Goal: Information Seeking & Learning: Learn about a topic

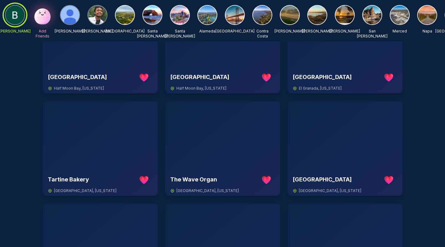
scroll to position [200, 0]
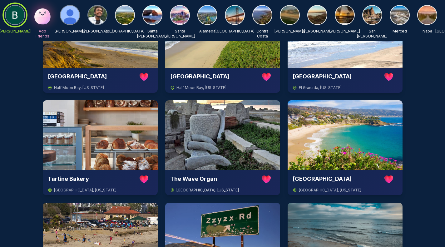
click at [208, 142] on img at bounding box center [222, 135] width 115 height 70
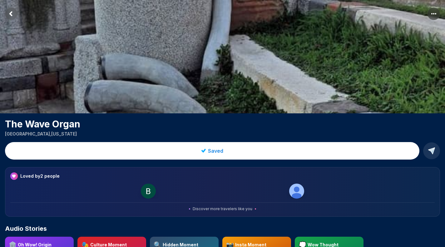
click at [10, 14] on icon "Return to previous page" at bounding box center [11, 13] width 2 height 3
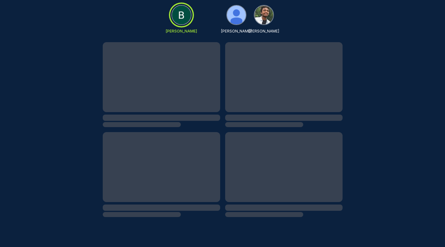
scroll to position [53, 0]
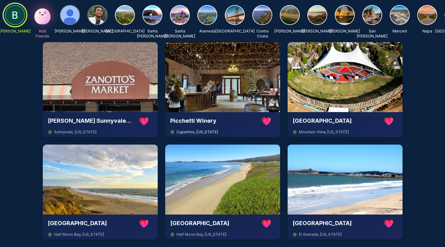
click at [205, 88] on img at bounding box center [222, 77] width 115 height 70
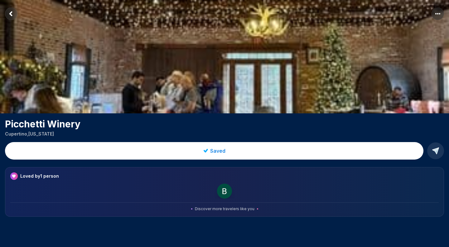
click at [11, 12] on icon "Return to previous page" at bounding box center [11, 13] width 2 height 3
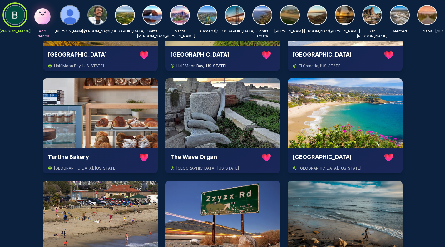
scroll to position [224, 0]
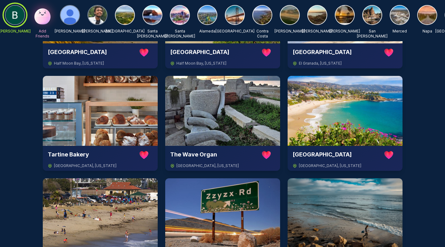
click at [429, 158] on div "[PERSON_NAME] [GEOGRAPHIC_DATA] [GEOGRAPHIC_DATA] , [US_STATE] Picchetti Winery…" at bounding box center [222, 174] width 430 height 607
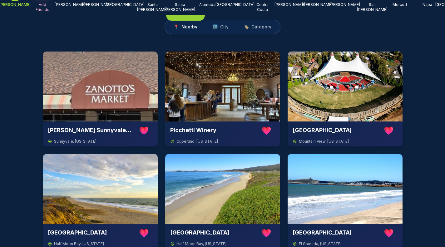
scroll to position [0, 0]
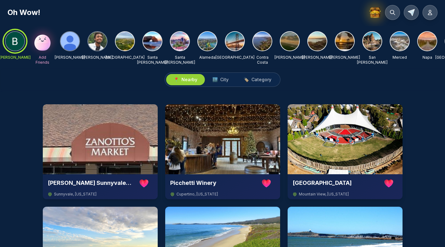
click at [377, 11] on img at bounding box center [374, 12] width 13 height 13
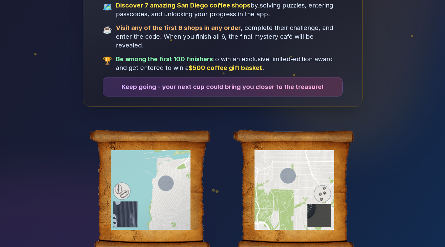
scroll to position [109, 0]
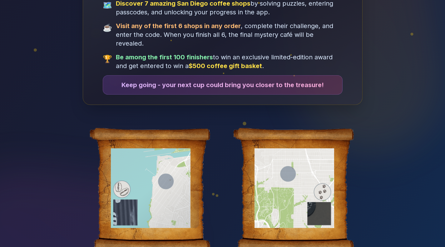
click at [164, 178] on div at bounding box center [151, 188] width 96 height 80
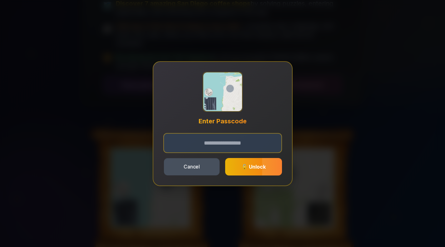
click at [189, 168] on button "Cancel" at bounding box center [192, 166] width 56 height 17
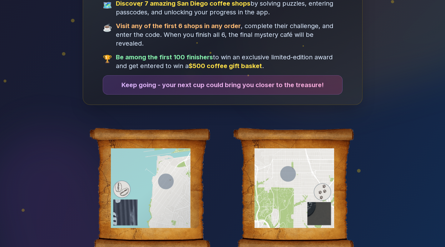
click at [165, 172] on div at bounding box center [151, 188] width 96 height 80
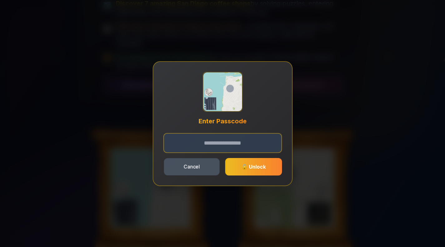
click at [178, 171] on button "Cancel" at bounding box center [192, 166] width 56 height 17
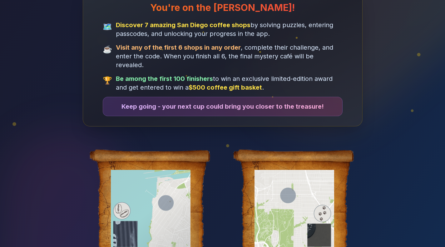
scroll to position [88, 0]
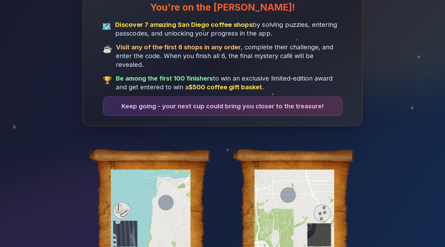
click at [229, 28] on span "Discover 7 amazing San Diego coffee shops by solving puzzles, entering passcode…" at bounding box center [230, 29] width 231 height 18
click at [230, 25] on strong "Discover 7 amazing San Diego coffee shops" at bounding box center [183, 24] width 137 height 7
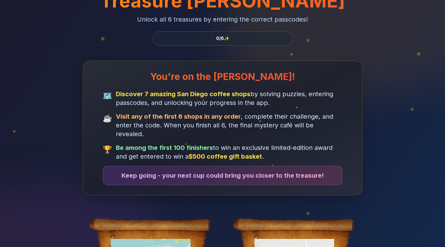
scroll to position [0, 0]
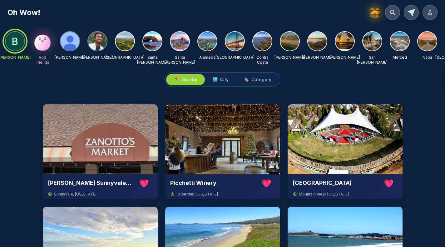
click at [222, 83] on span "City" at bounding box center [224, 79] width 8 height 6
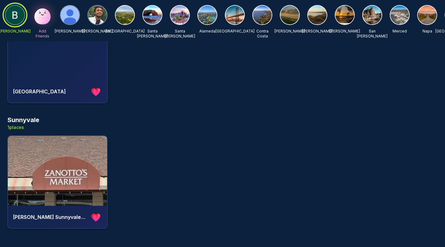
scroll to position [1356, 0]
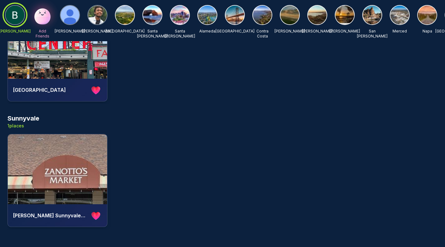
click at [62, 209] on div "[PERSON_NAME] Sunnyvale Market" at bounding box center [57, 215] width 89 height 12
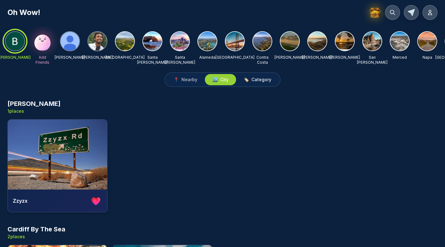
click at [256, 83] on span "Category" at bounding box center [261, 79] width 20 height 6
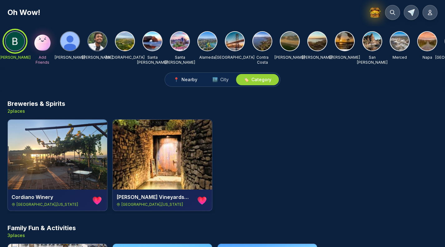
click at [177, 83] on span "📍" at bounding box center [175, 79] width 5 height 6
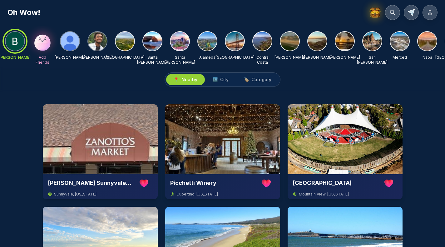
click at [133, 86] on div "📍 Nearby 🏙️ City 🏷️ Category" at bounding box center [222, 79] width 445 height 24
click at [373, 13] on img at bounding box center [375, 13] width 12 height 12
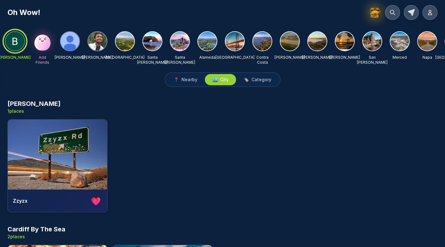
click at [125, 47] on img at bounding box center [124, 41] width 19 height 19
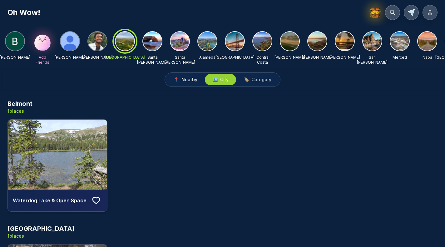
click at [184, 83] on span "Nearby" at bounding box center [189, 79] width 16 height 6
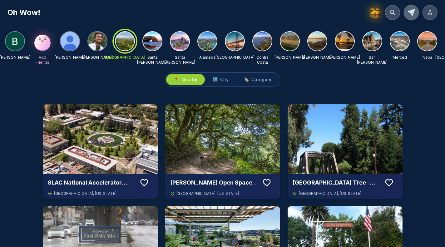
click at [411, 13] on icon at bounding box center [411, 12] width 7 height 7
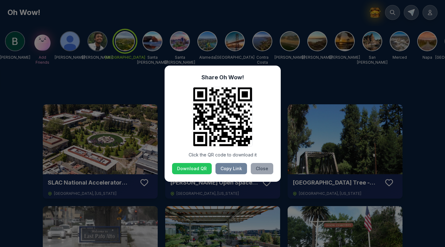
click at [257, 169] on button "Close" at bounding box center [262, 168] width 22 height 11
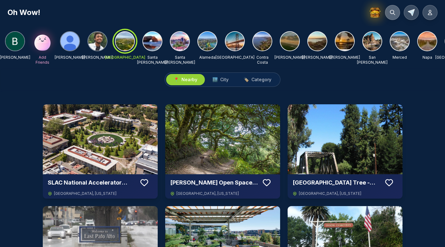
click at [395, 12] on icon at bounding box center [392, 12] width 6 height 6
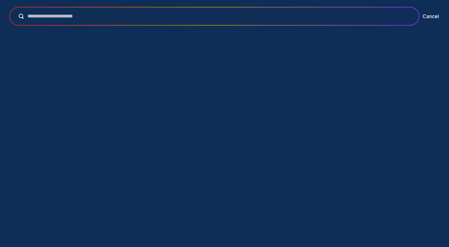
click at [276, 16] on input "text" at bounding box center [219, 15] width 390 height 7
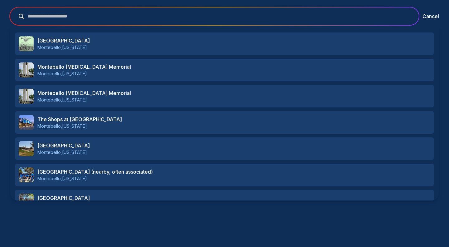
click at [15, 14] on button "submit" at bounding box center [19, 16] width 9 height 5
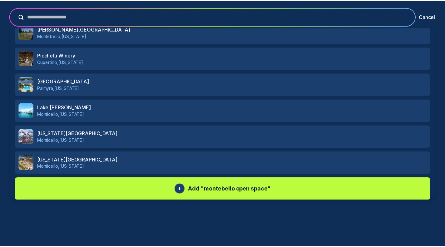
scroll to position [253, 0]
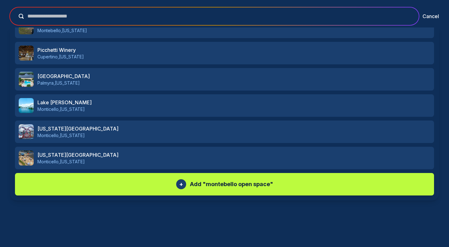
click at [176, 17] on input "**********" at bounding box center [219, 15] width 390 height 7
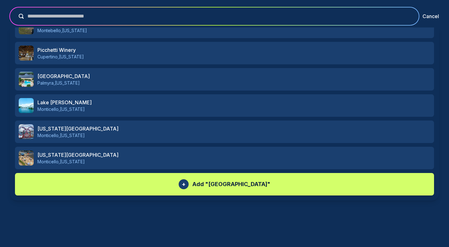
type input "**********"
click at [217, 181] on p "Add " montebello open space preserve "" at bounding box center [232, 184] width 78 height 9
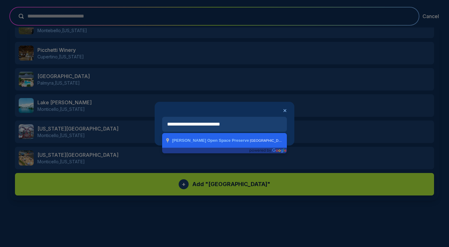
type input "**********"
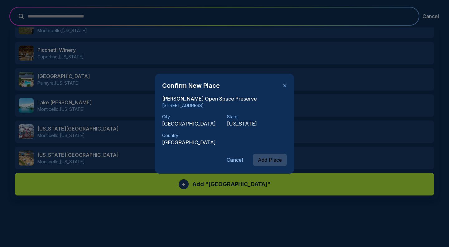
click at [271, 158] on button "Add Place" at bounding box center [270, 160] width 34 height 12
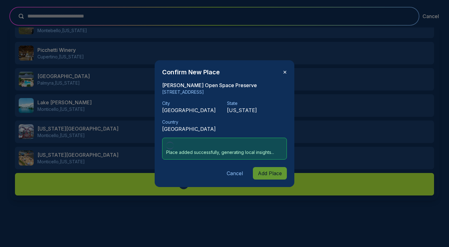
click at [286, 72] on button "✕" at bounding box center [285, 71] width 4 height 7
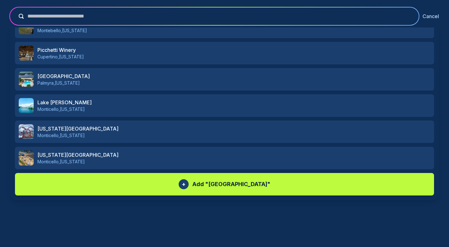
click at [434, 16] on button "Cancel" at bounding box center [431, 15] width 17 height 7
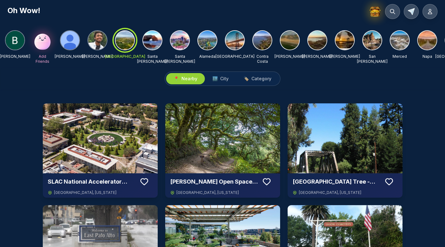
scroll to position [0, 0]
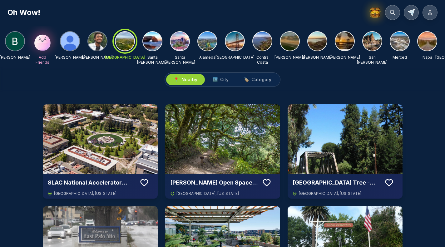
click at [17, 42] on img at bounding box center [15, 41] width 19 height 19
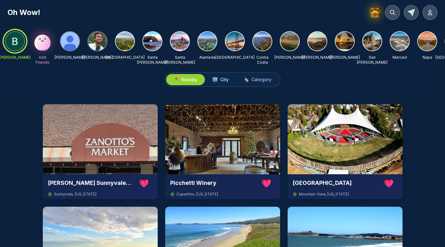
click at [223, 83] on span "City" at bounding box center [224, 79] width 8 height 6
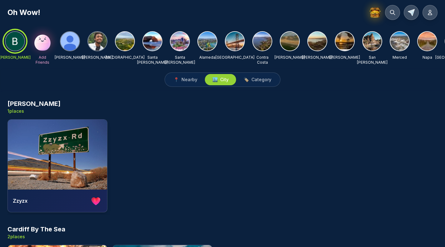
click at [184, 40] on img at bounding box center [179, 41] width 19 height 19
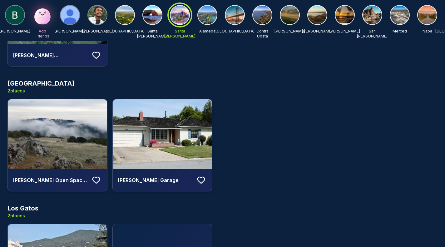
scroll to position [387, 0]
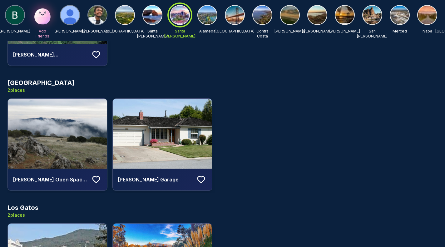
click at [70, 156] on img at bounding box center [57, 134] width 99 height 70
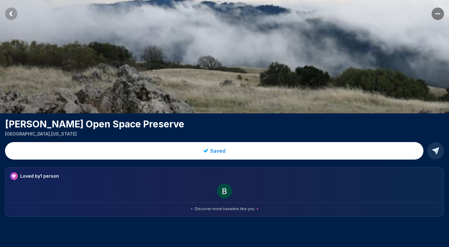
click at [14, 13] on rect "Return to previous page" at bounding box center [11, 13] width 12 height 12
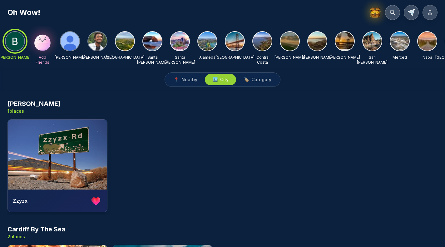
click at [219, 83] on span "🏙️ City" at bounding box center [220, 79] width 16 height 6
click at [14, 42] on div at bounding box center [15, 41] width 22 height 22
click at [187, 83] on span "Nearby" at bounding box center [189, 79] width 16 height 6
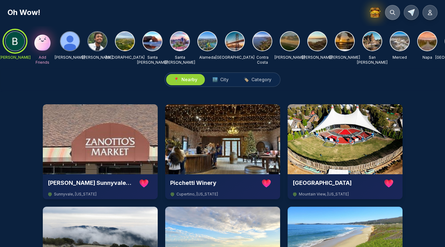
click at [395, 10] on icon at bounding box center [392, 12] width 6 height 6
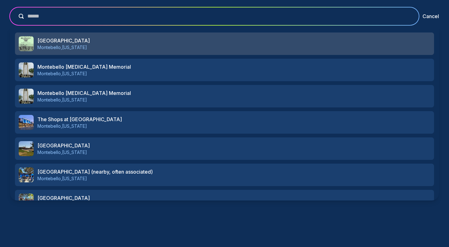
type input "******"
click at [301, 45] on p "Montebello , California" at bounding box center [233, 47] width 393 height 6
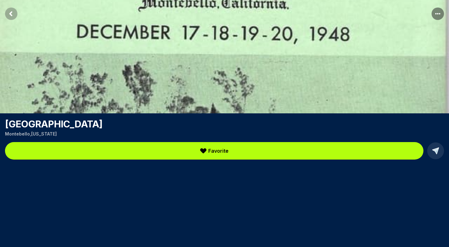
click at [238, 154] on button "Favorite" at bounding box center [214, 150] width 419 height 17
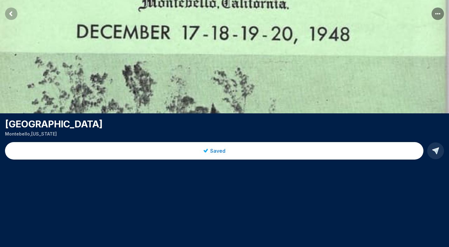
click at [12, 10] on rect "Return to previous page" at bounding box center [11, 13] width 12 height 12
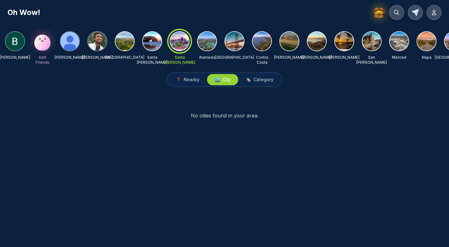
click at [16, 41] on img at bounding box center [15, 41] width 19 height 19
click at [13, 38] on div at bounding box center [15, 41] width 22 height 22
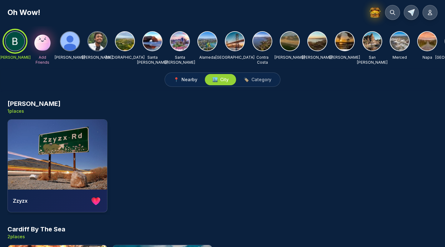
click at [186, 83] on span "Nearby" at bounding box center [189, 79] width 16 height 6
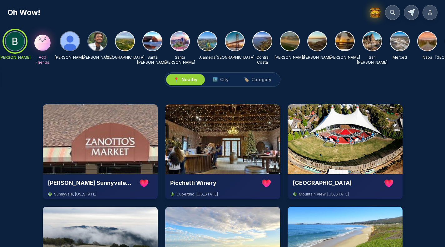
click at [20, 37] on div at bounding box center [15, 41] width 22 height 22
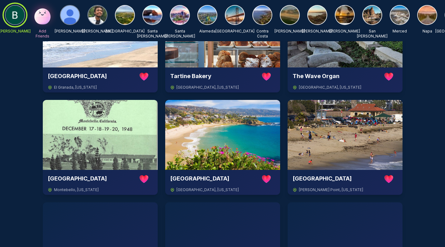
scroll to position [303, 0]
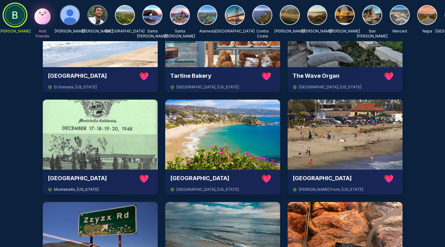
click at [124, 150] on img at bounding box center [100, 135] width 115 height 70
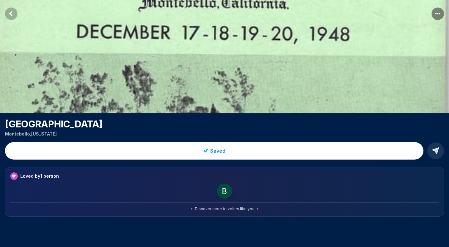
click at [14, 16] on rect "Return to previous page" at bounding box center [11, 13] width 12 height 12
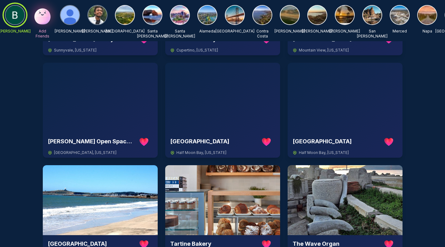
scroll to position [118, 0]
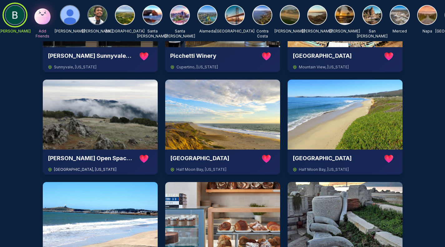
click at [93, 127] on img at bounding box center [100, 115] width 115 height 70
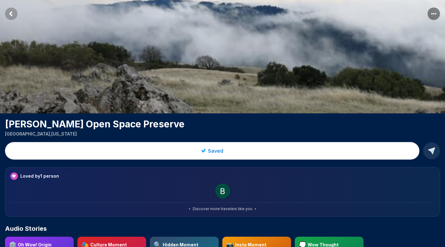
click at [12, 15] on icon "Return to previous page" at bounding box center [11, 13] width 2 height 3
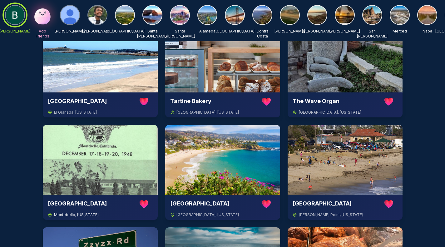
scroll to position [278, 0]
click at [81, 178] on img at bounding box center [100, 160] width 115 height 70
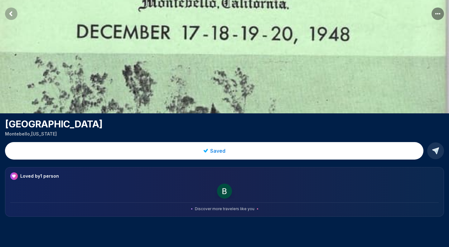
click at [12, 14] on rect "Return to previous page" at bounding box center [11, 13] width 12 height 12
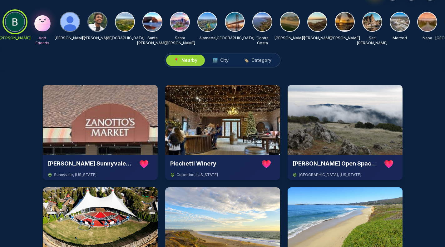
scroll to position [20, 0]
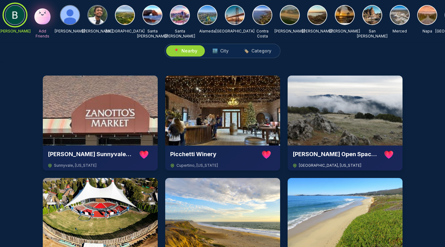
click at [331, 118] on img at bounding box center [344, 111] width 115 height 70
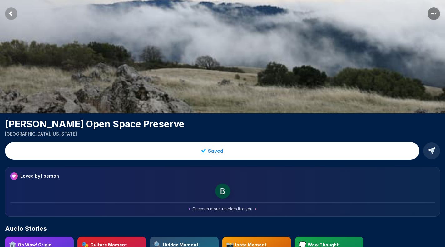
click at [107, 62] on img at bounding box center [222, 56] width 445 height 113
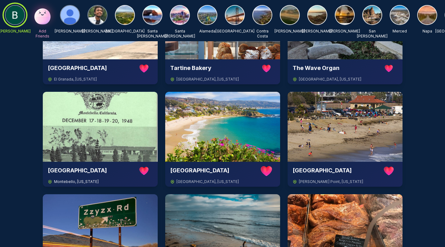
scroll to position [311, 0]
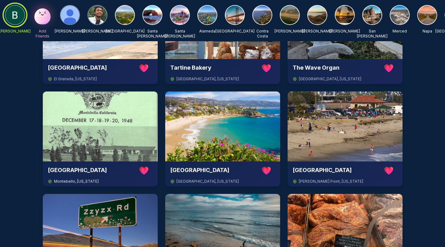
click at [95, 113] on img at bounding box center [100, 126] width 115 height 70
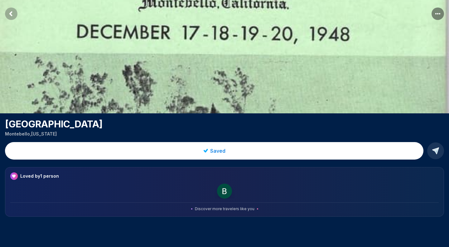
click at [12, 14] on rect "Return to previous page" at bounding box center [11, 13] width 12 height 12
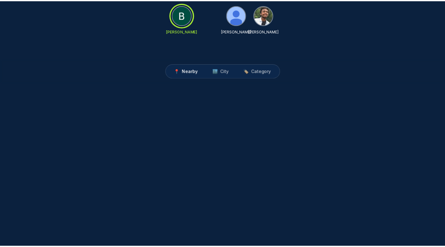
scroll to position [53, 0]
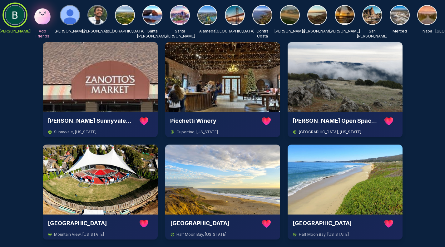
click at [330, 96] on img at bounding box center [344, 77] width 115 height 70
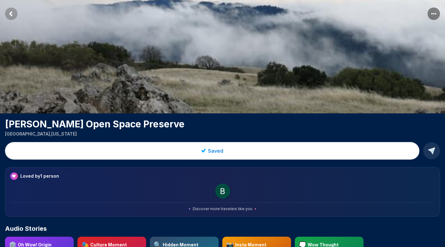
click at [11, 12] on rect "Return to previous page" at bounding box center [11, 13] width 12 height 12
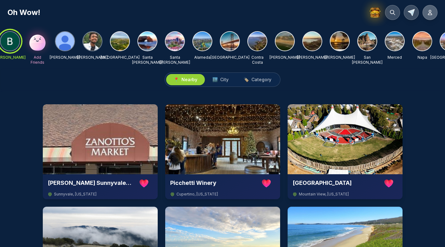
click at [432, 12] on icon at bounding box center [430, 12] width 6 height 6
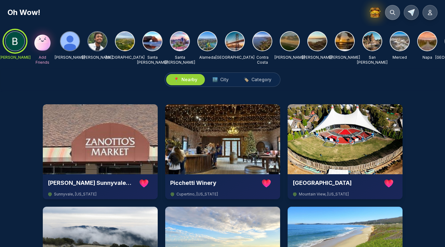
click at [396, 11] on button at bounding box center [392, 12] width 15 height 15
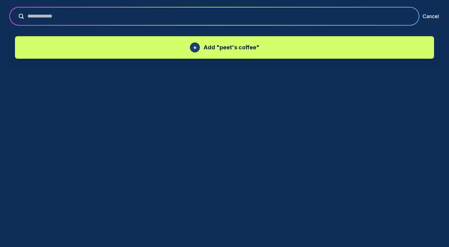
type input "**********"
click at [224, 47] on p "Add " peet's coffee "" at bounding box center [232, 47] width 56 height 9
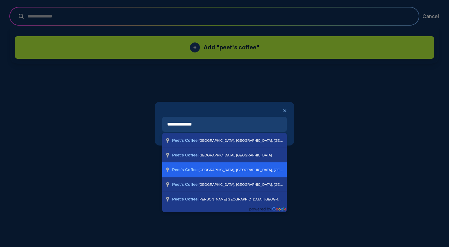
type input "**********"
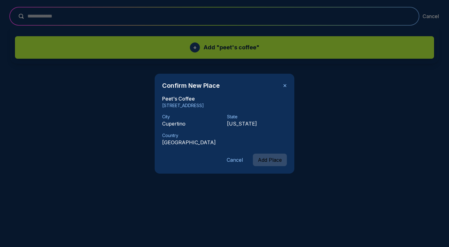
click at [265, 160] on button "Add Place" at bounding box center [270, 160] width 34 height 12
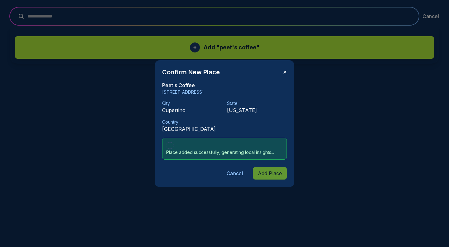
click at [285, 72] on button "✕" at bounding box center [285, 71] width 4 height 7
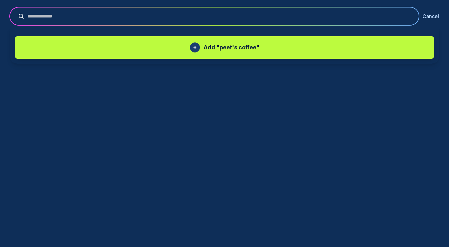
click at [429, 17] on button "Cancel" at bounding box center [431, 15] width 17 height 7
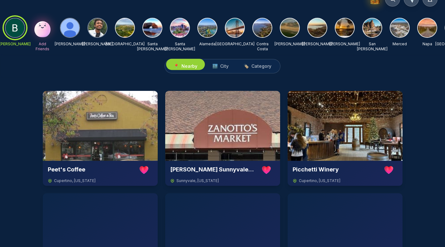
scroll to position [10, 0]
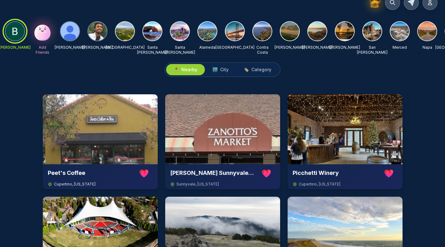
click at [134, 135] on img at bounding box center [100, 129] width 115 height 70
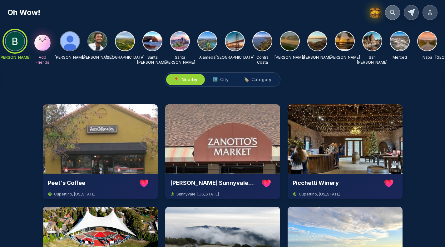
click at [394, 13] on icon at bounding box center [392, 12] width 6 height 6
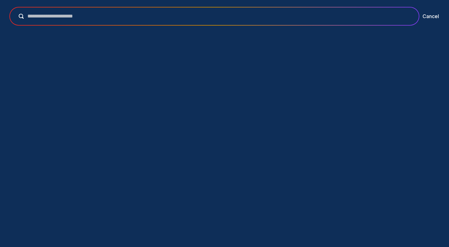
click at [295, 16] on input "text" at bounding box center [219, 15] width 390 height 7
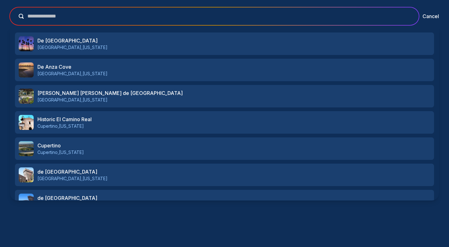
click at [389, 17] on input "**********" at bounding box center [219, 15] width 390 height 7
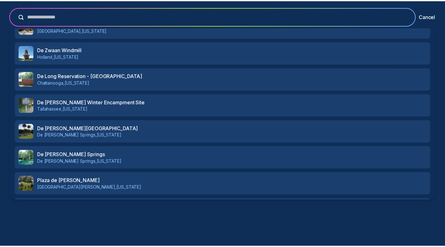
scroll to position [253, 0]
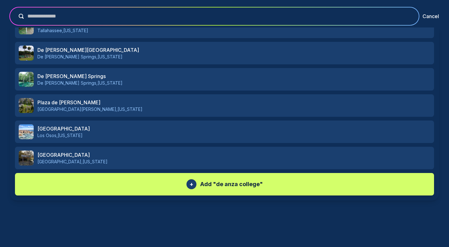
type input "**********"
click at [285, 184] on div "+ Add " de anza college "" at bounding box center [224, 184] width 407 height 10
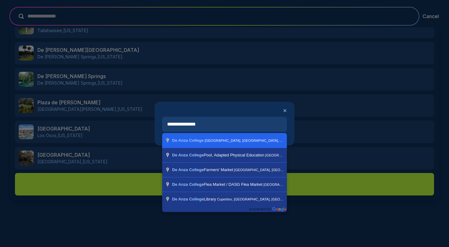
type input "**********"
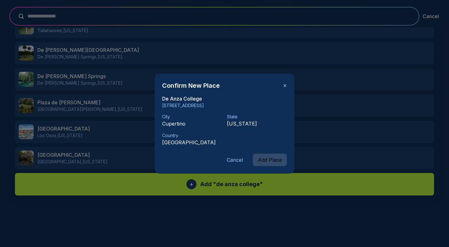
click at [262, 156] on button "Add Place" at bounding box center [270, 160] width 34 height 12
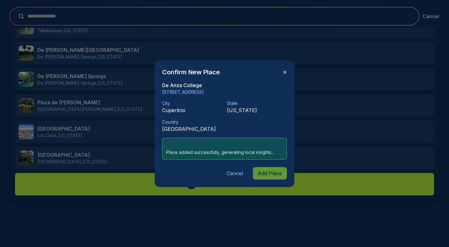
click at [285, 70] on button "✕" at bounding box center [285, 71] width 4 height 7
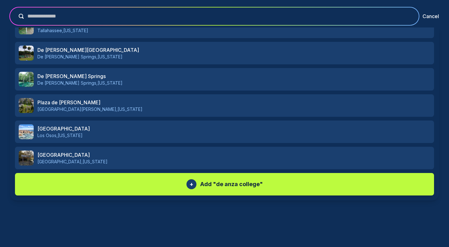
click at [431, 11] on div "**********" at bounding box center [224, 15] width 429 height 17
click at [430, 16] on button "Cancel" at bounding box center [431, 15] width 17 height 7
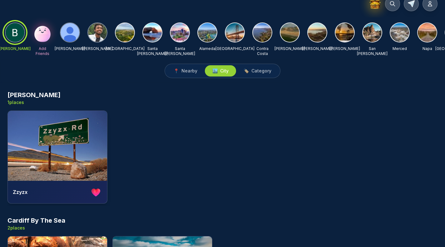
scroll to position [7, 0]
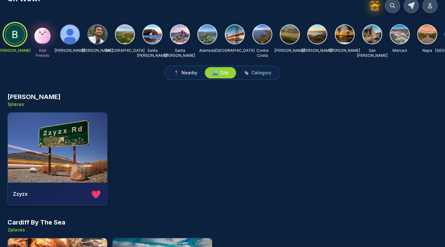
click at [185, 78] on button "📍 Nearby" at bounding box center [185, 72] width 39 height 11
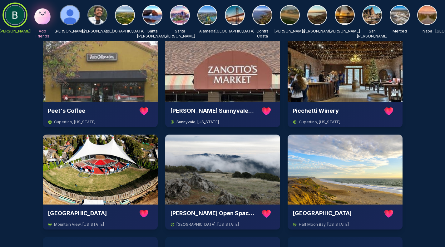
scroll to position [69, 0]
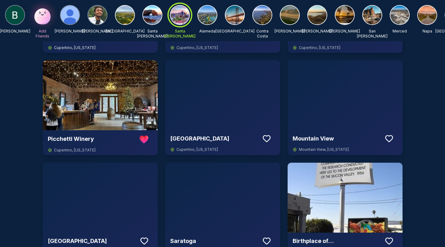
scroll to position [227, 0]
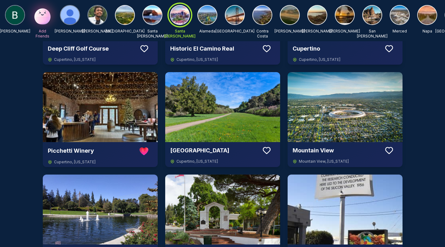
click at [17, 22] on img at bounding box center [15, 15] width 19 height 19
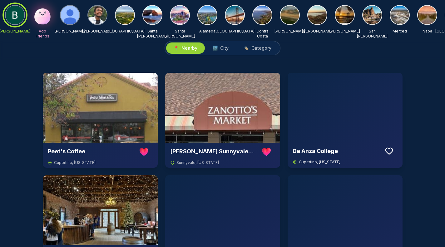
scroll to position [22, 0]
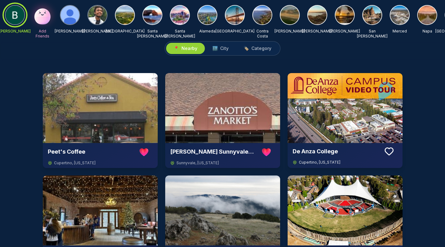
click at [391, 150] on icon at bounding box center [388, 151] width 11 height 11
click at [390, 150] on icon at bounding box center [388, 151] width 11 height 11
click at [356, 137] on img at bounding box center [344, 108] width 115 height 70
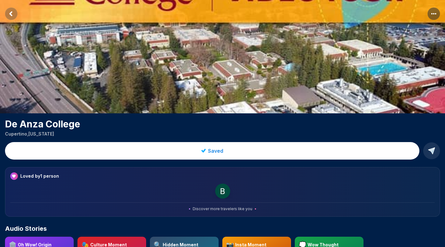
click at [11, 14] on icon "Return to previous page" at bounding box center [11, 13] width 2 height 3
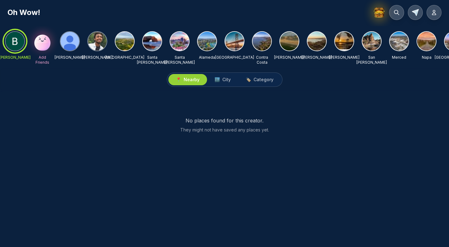
click at [188, 85] on div at bounding box center [188, 79] width 39 height 11
click at [14, 43] on div at bounding box center [15, 41] width 22 height 22
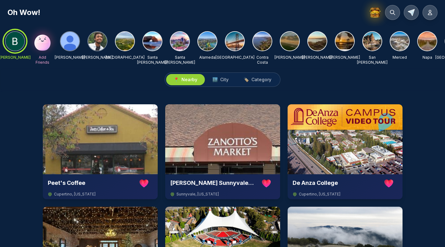
click at [153, 43] on img at bounding box center [152, 41] width 19 height 19
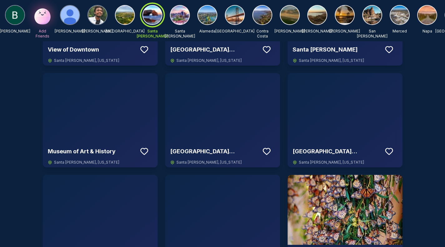
scroll to position [329, 0]
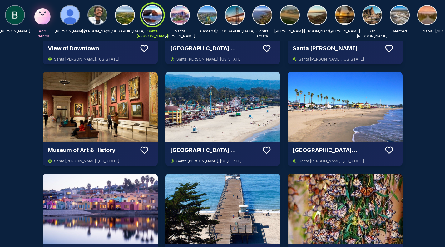
click at [265, 152] on icon at bounding box center [266, 150] width 7 height 6
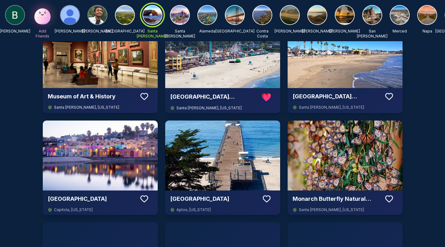
scroll to position [407, 0]
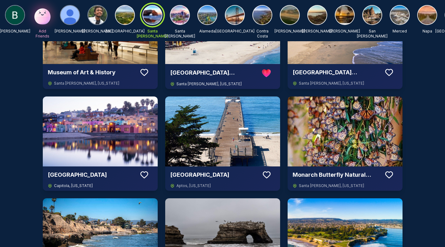
click at [143, 171] on icon at bounding box center [143, 174] width 9 height 9
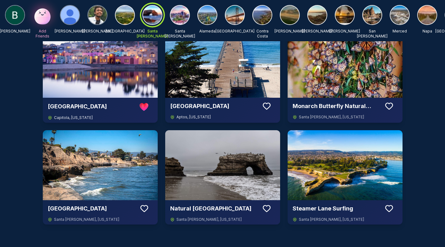
scroll to position [476, 0]
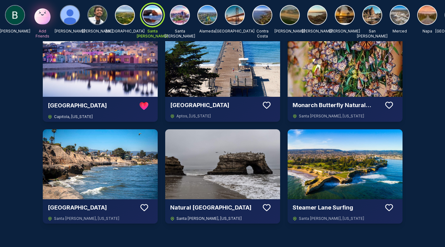
click at [266, 207] on icon at bounding box center [266, 207] width 9 height 9
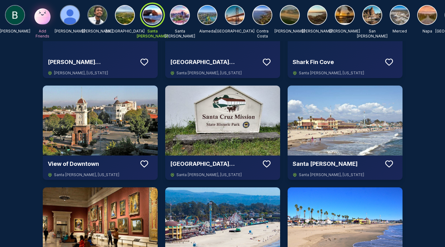
scroll to position [212, 0]
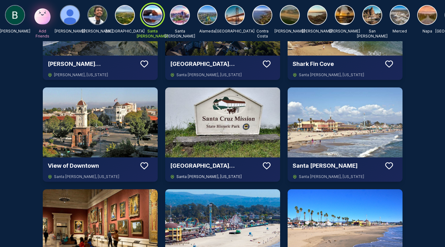
click at [264, 165] on icon at bounding box center [266, 165] width 9 height 9
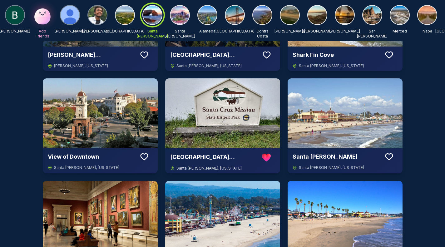
scroll to position [222, 0]
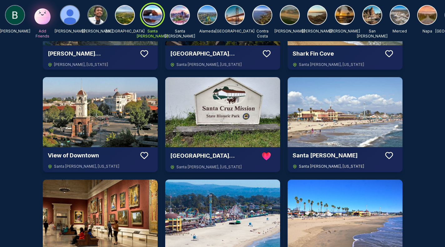
click at [389, 154] on icon at bounding box center [388, 155] width 9 height 9
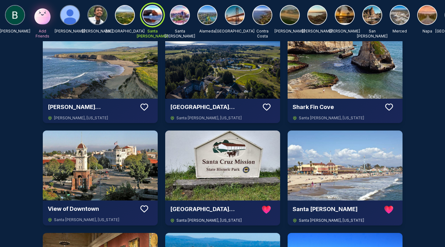
scroll to position [160, 0]
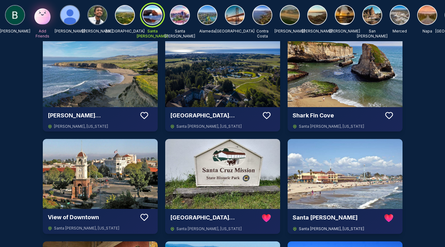
click at [15, 16] on img at bounding box center [15, 15] width 19 height 19
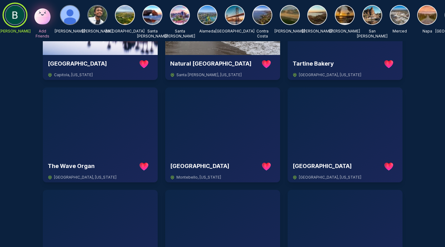
scroll to position [519, 0]
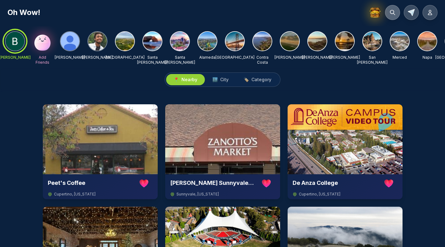
click at [393, 15] on icon at bounding box center [392, 12] width 6 height 6
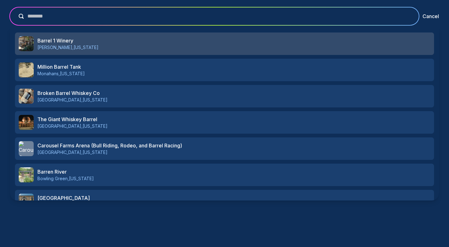
type input "********"
click at [253, 43] on h3 "Barrel 1 Winery" at bounding box center [233, 40] width 393 height 7
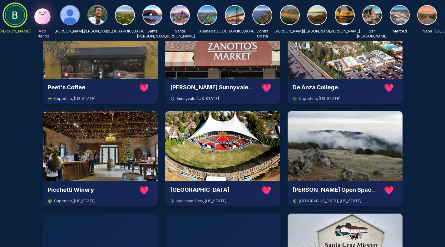
scroll to position [88, 0]
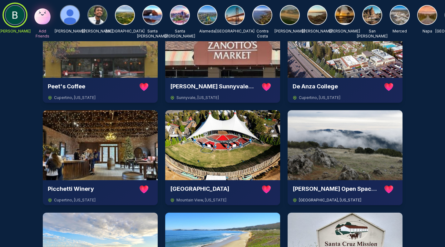
click at [318, 148] on img at bounding box center [344, 145] width 115 height 70
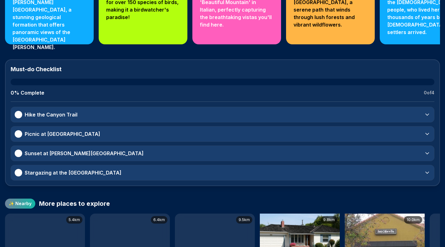
scroll to position [331, 0]
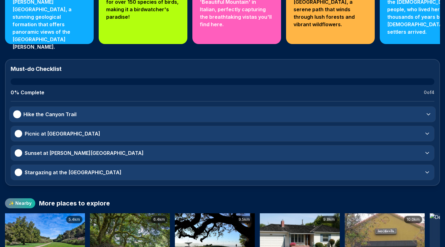
click at [17, 118] on div at bounding box center [17, 114] width 8 height 8
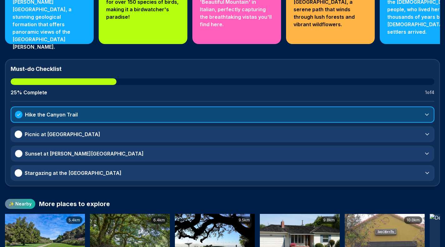
click at [18, 157] on div at bounding box center [18, 153] width 7 height 7
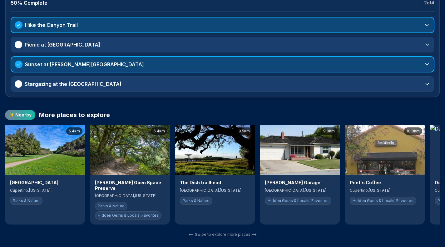
scroll to position [422, 0]
click at [214, 172] on img at bounding box center [215, 150] width 80 height 50
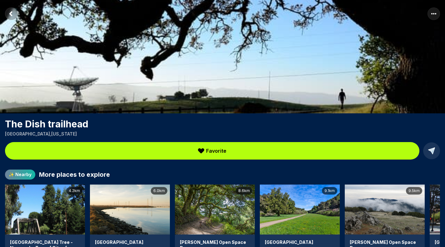
click at [219, 150] on span "Favorite" at bounding box center [216, 150] width 20 height 7
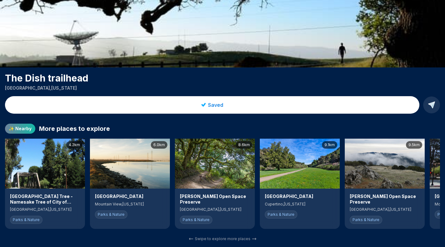
scroll to position [46, 0]
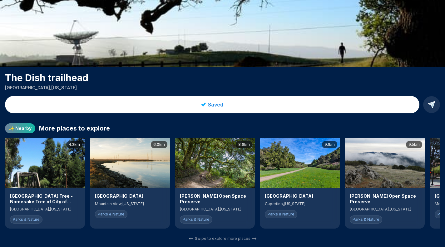
click at [298, 181] on img at bounding box center [300, 163] width 80 height 50
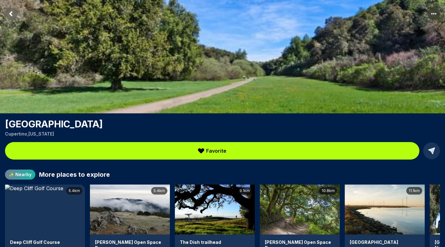
click at [214, 151] on span "Favorite" at bounding box center [216, 150] width 20 height 7
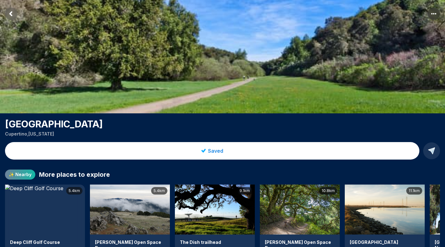
scroll to position [0, 0]
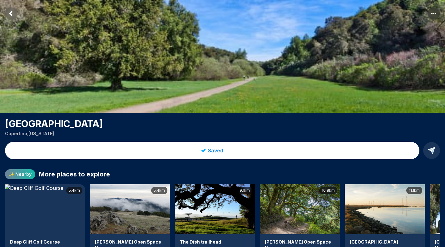
click at [11, 15] on icon "Return to previous page" at bounding box center [11, 13] width 2 height 3
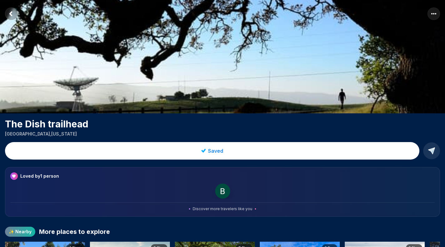
click at [10, 12] on rect "Return to previous page" at bounding box center [11, 13] width 12 height 12
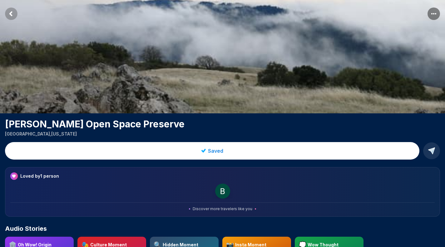
click at [10, 12] on rect "Return to previous page" at bounding box center [11, 13] width 12 height 12
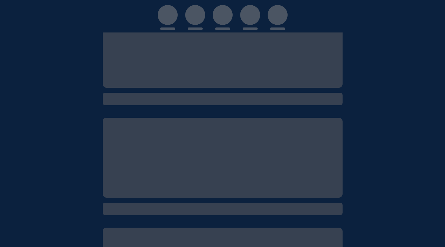
scroll to position [53, 0]
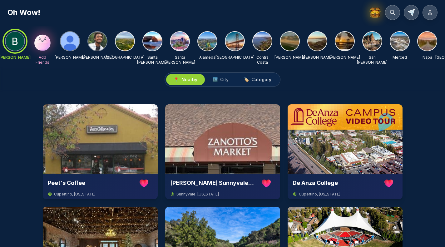
click at [259, 82] on span "Category" at bounding box center [261, 79] width 20 height 6
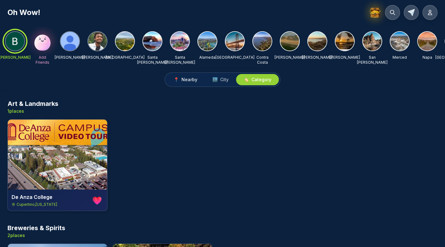
click at [177, 83] on span "📍" at bounding box center [175, 79] width 5 height 6
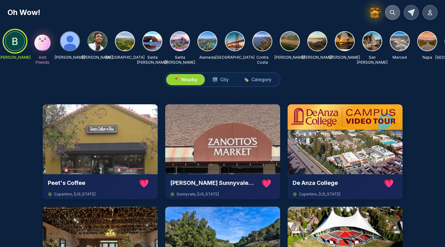
click at [391, 12] on icon at bounding box center [392, 12] width 6 height 6
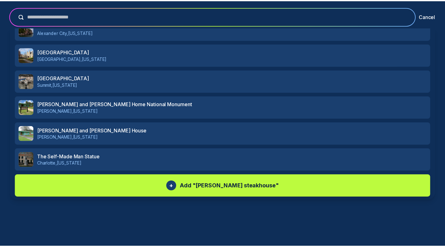
scroll to position [174, 0]
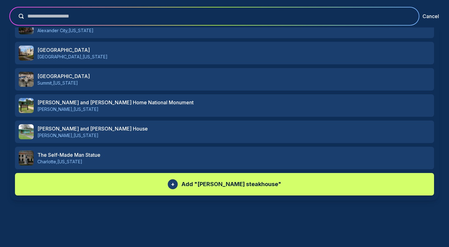
type input "**********"
click at [214, 182] on p "Add " [PERSON_NAME] steakhouse "" at bounding box center [232, 184] width 100 height 9
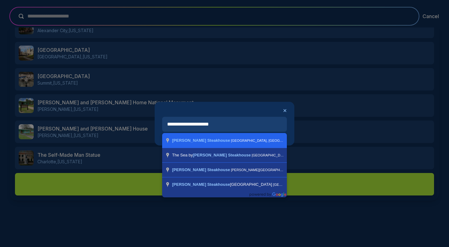
type input "**********"
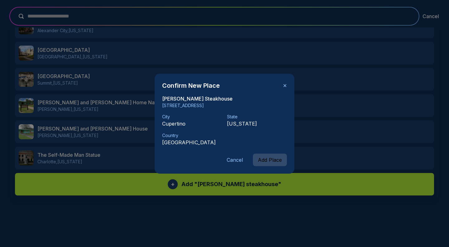
click at [267, 159] on button "Add Place" at bounding box center [270, 160] width 34 height 12
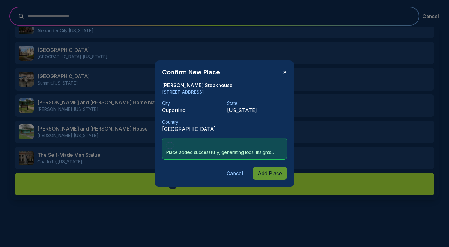
click at [286, 70] on button "✕" at bounding box center [285, 71] width 4 height 7
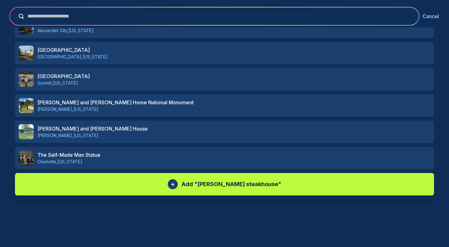
click at [431, 14] on button "Cancel" at bounding box center [431, 15] width 17 height 7
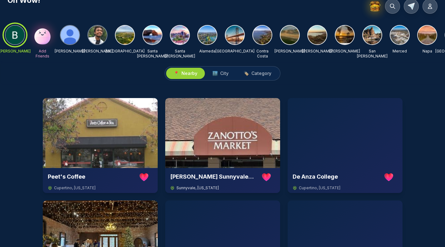
scroll to position [7, 0]
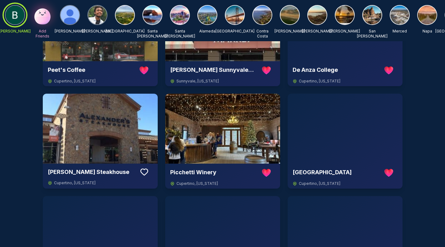
scroll to position [104, 0]
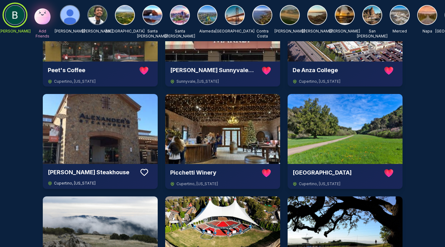
click at [123, 134] on img at bounding box center [100, 129] width 115 height 70
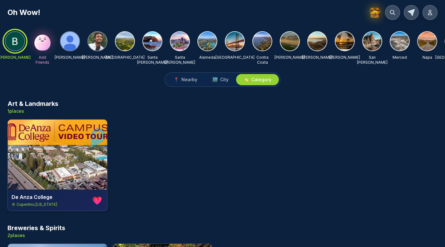
click at [17, 45] on div at bounding box center [15, 41] width 22 height 22
click at [222, 83] on span "City" at bounding box center [224, 79] width 8 height 6
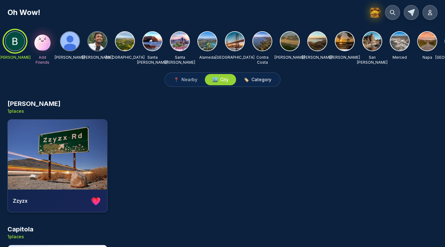
click at [259, 82] on span "Category" at bounding box center [261, 79] width 20 height 6
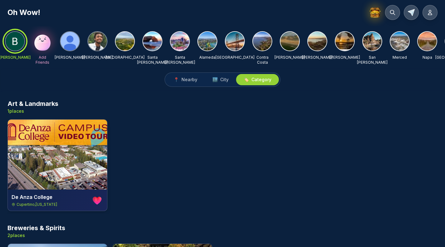
click at [15, 42] on div at bounding box center [15, 41] width 22 height 22
click at [185, 81] on button "📍 Nearby" at bounding box center [185, 79] width 39 height 11
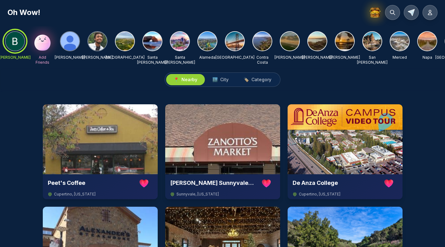
click at [292, 42] on img at bounding box center [289, 41] width 19 height 19
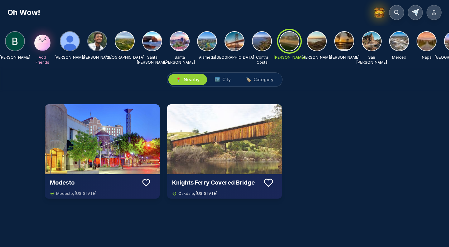
click at [267, 186] on icon at bounding box center [268, 182] width 11 height 11
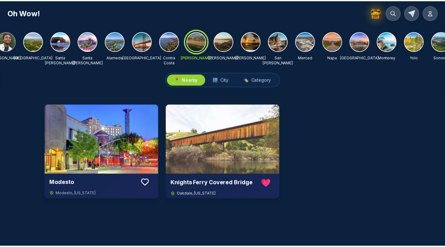
scroll to position [0, 125]
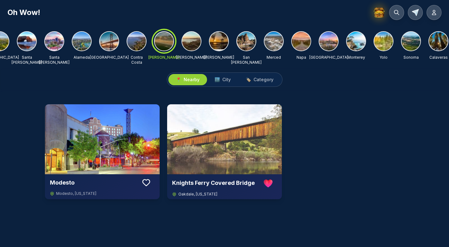
click at [301, 41] on img at bounding box center [301, 41] width 19 height 19
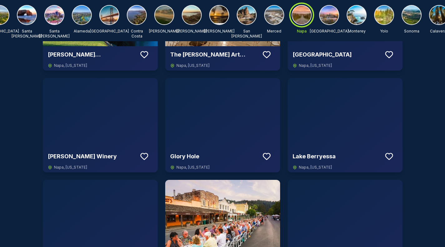
scroll to position [221, 0]
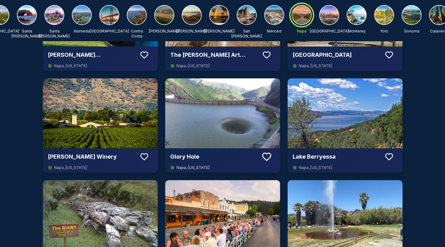
click at [249, 128] on img at bounding box center [222, 113] width 115 height 70
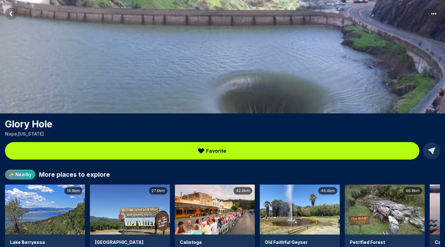
click at [232, 152] on button "Favorite" at bounding box center [212, 150] width 414 height 17
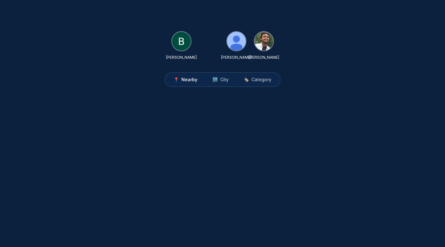
scroll to position [53, 0]
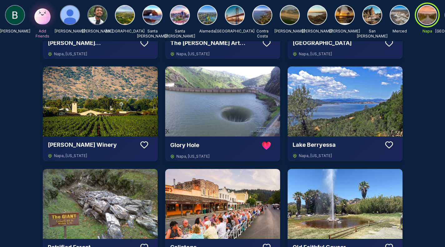
scroll to position [279, 0]
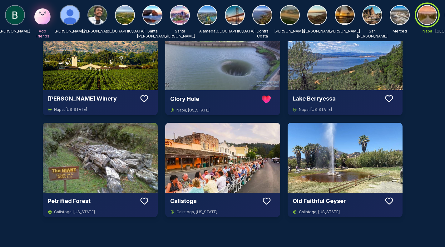
click at [325, 175] on img at bounding box center [344, 158] width 115 height 70
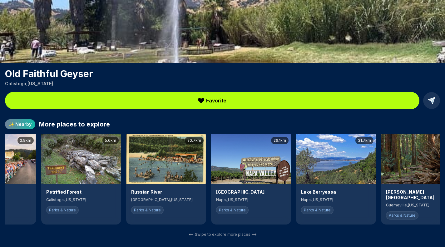
scroll to position [0, 70]
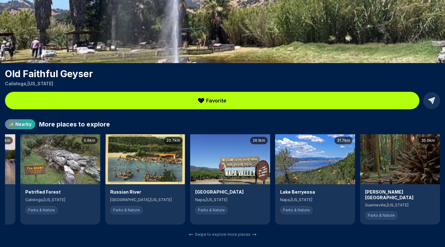
drag, startPoint x: 329, startPoint y: 198, endPoint x: 449, endPoint y: 193, distance: 120.2
click at [444, 193] on html "Old Faithful Geyser was added to Your Favorites! View Old Faithful Geyser [GEOG…" at bounding box center [222, 73] width 445 height 247
click at [418, 197] on div "[PERSON_NAME] [GEOGRAPHIC_DATA] [GEOGRAPHIC_DATA] , [US_STATE] Parks & Nature" at bounding box center [400, 204] width 80 height 40
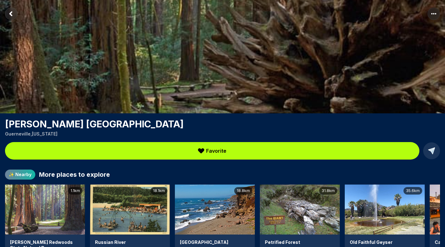
click at [12, 17] on rect "Return to previous page" at bounding box center [11, 13] width 12 height 12
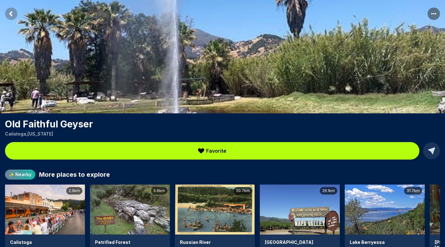
click at [12, 12] on rect "Return to previous page" at bounding box center [11, 13] width 12 height 12
